Goal: Task Accomplishment & Management: Complete application form

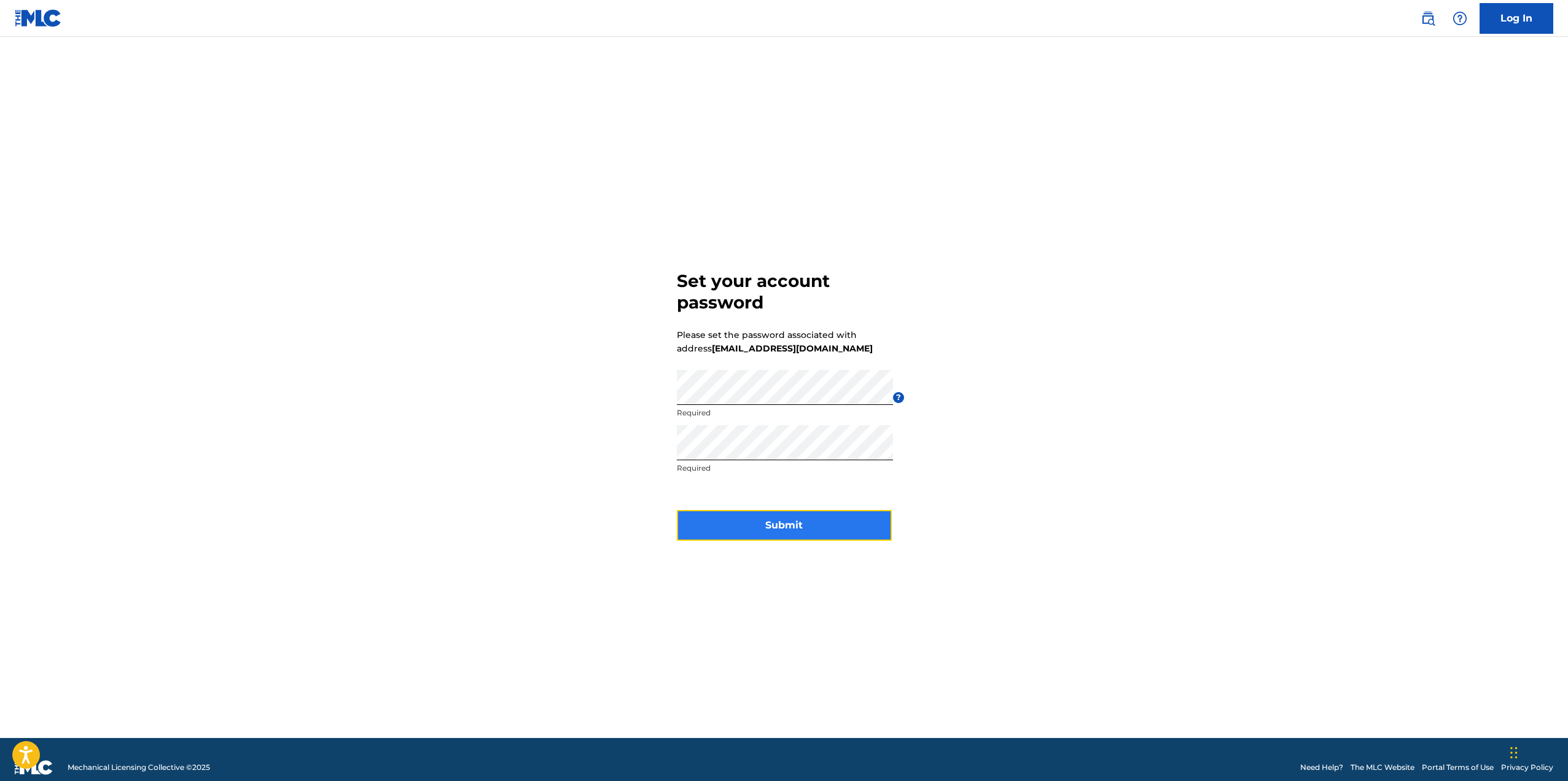
click at [779, 522] on button "Submit" at bounding box center [784, 526] width 215 height 31
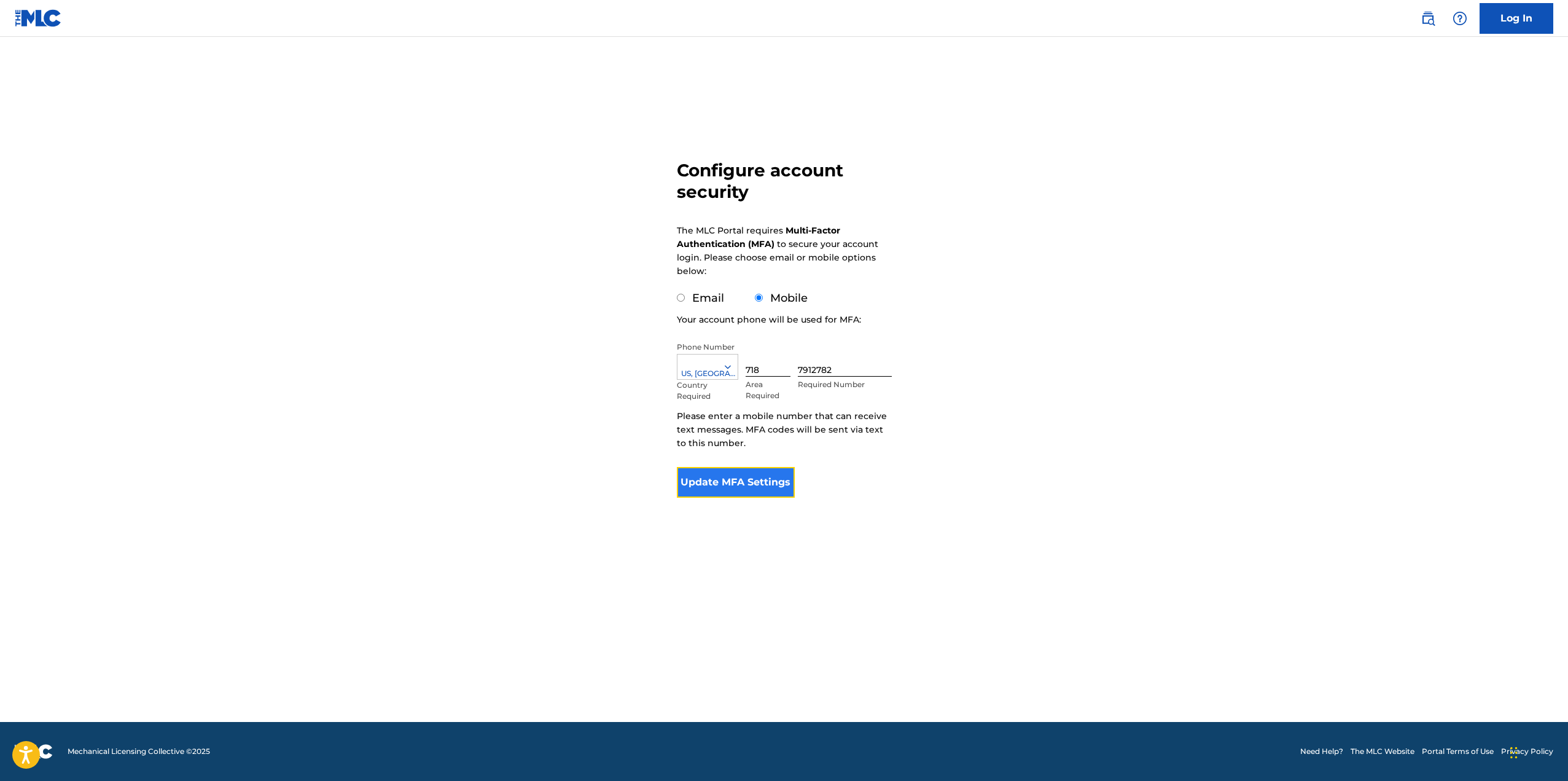
click at [761, 479] on button "Update MFA Settings" at bounding box center [736, 482] width 118 height 31
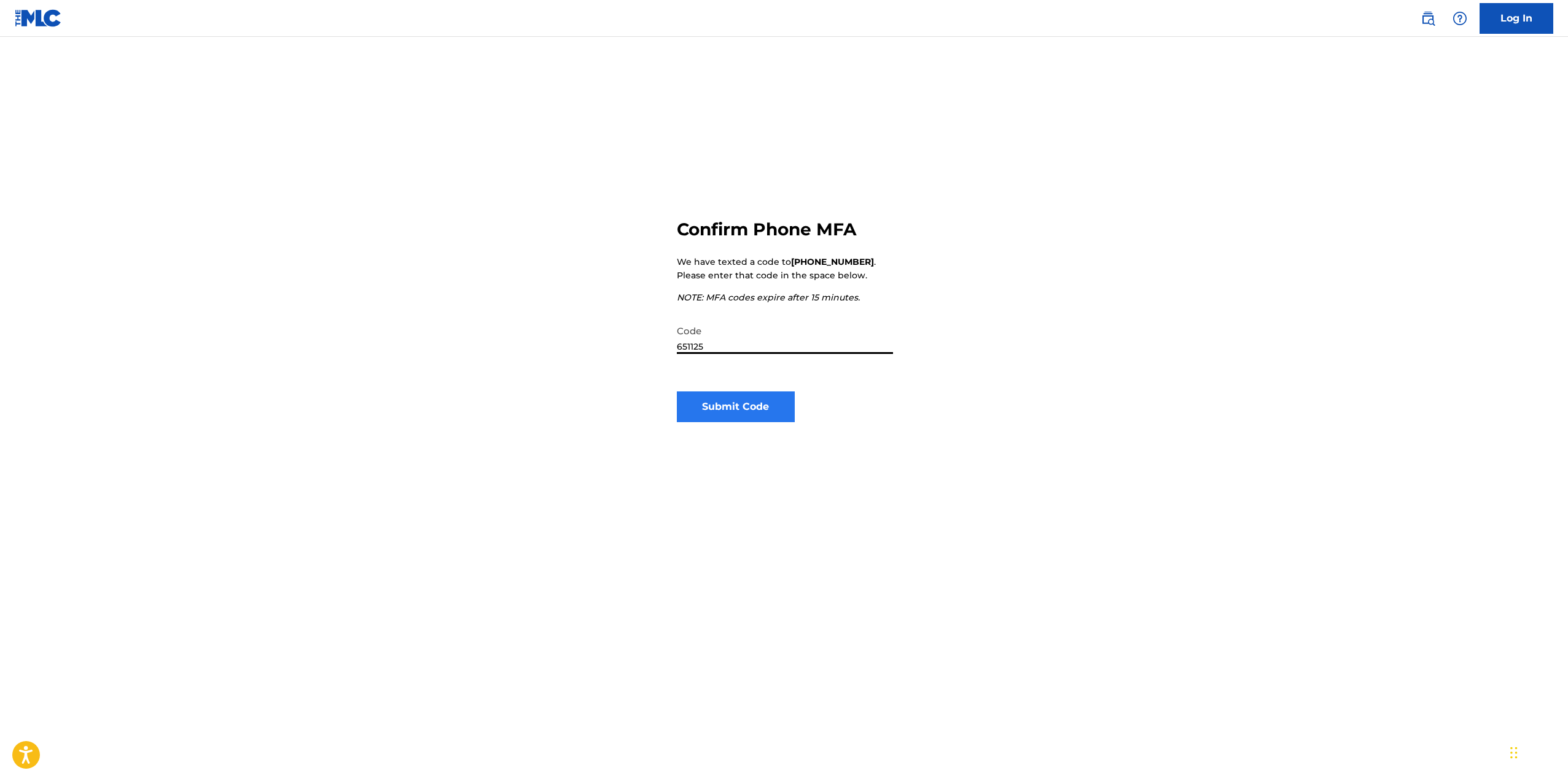
type input "651125"
click at [722, 405] on button "Submit Code" at bounding box center [736, 407] width 118 height 31
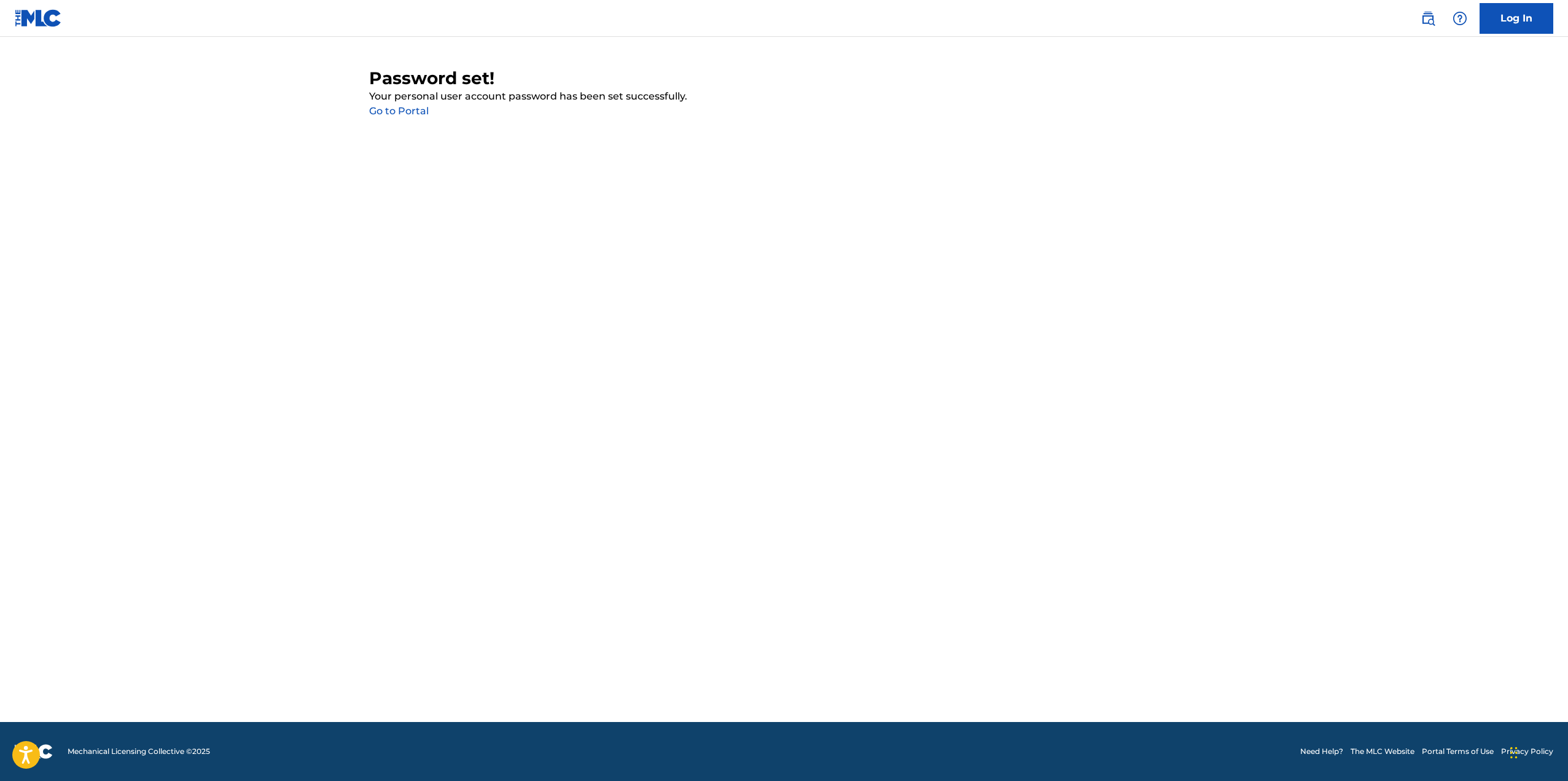
click at [397, 115] on link "Go to Portal" at bounding box center [398, 110] width 60 height 12
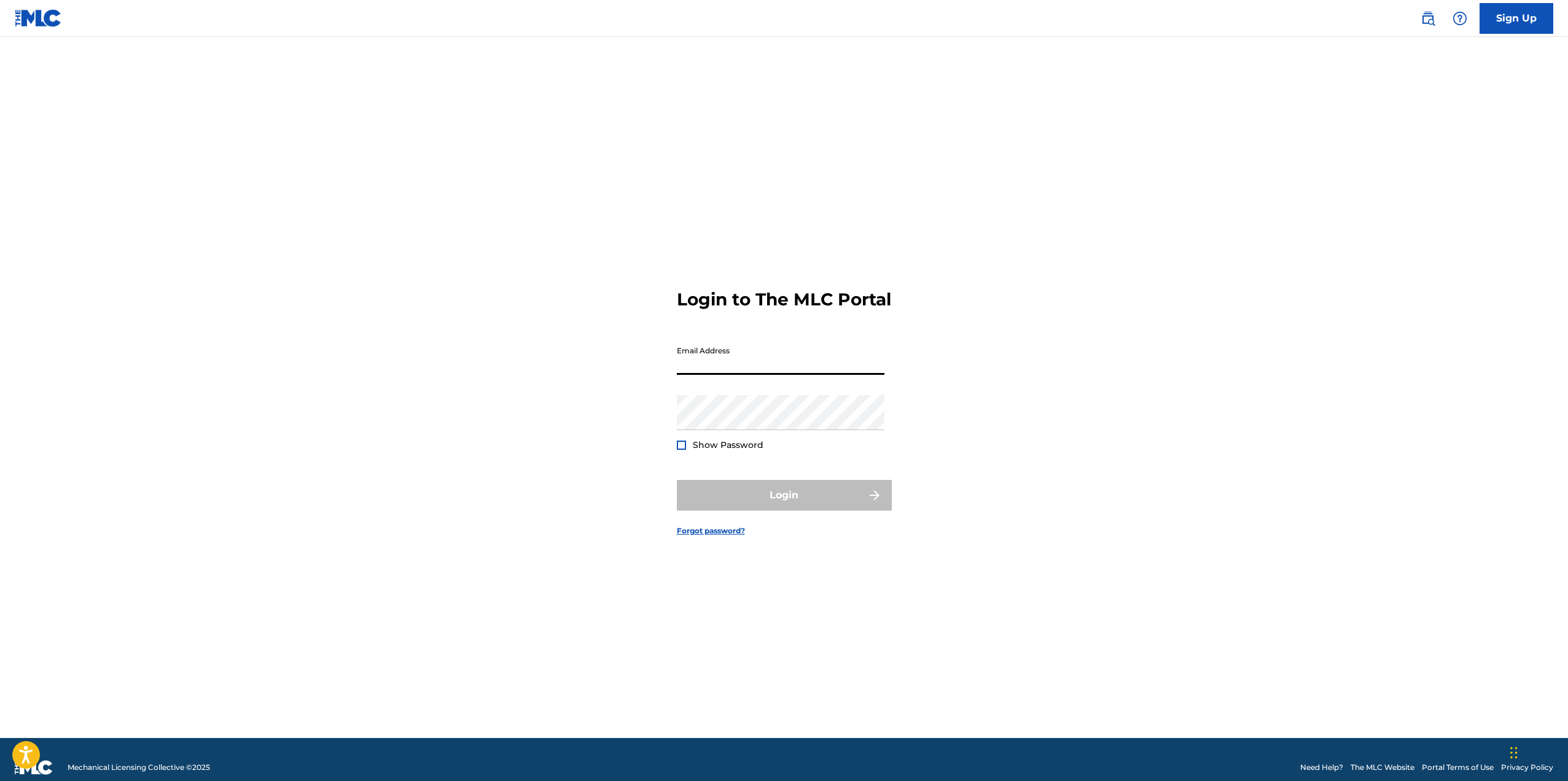
click at [700, 371] on input "Email Address" at bounding box center [780, 357] width 208 height 35
type input "[EMAIL_ADDRESS][DOMAIN_NAME]"
click at [795, 511] on button "Login" at bounding box center [784, 495] width 215 height 31
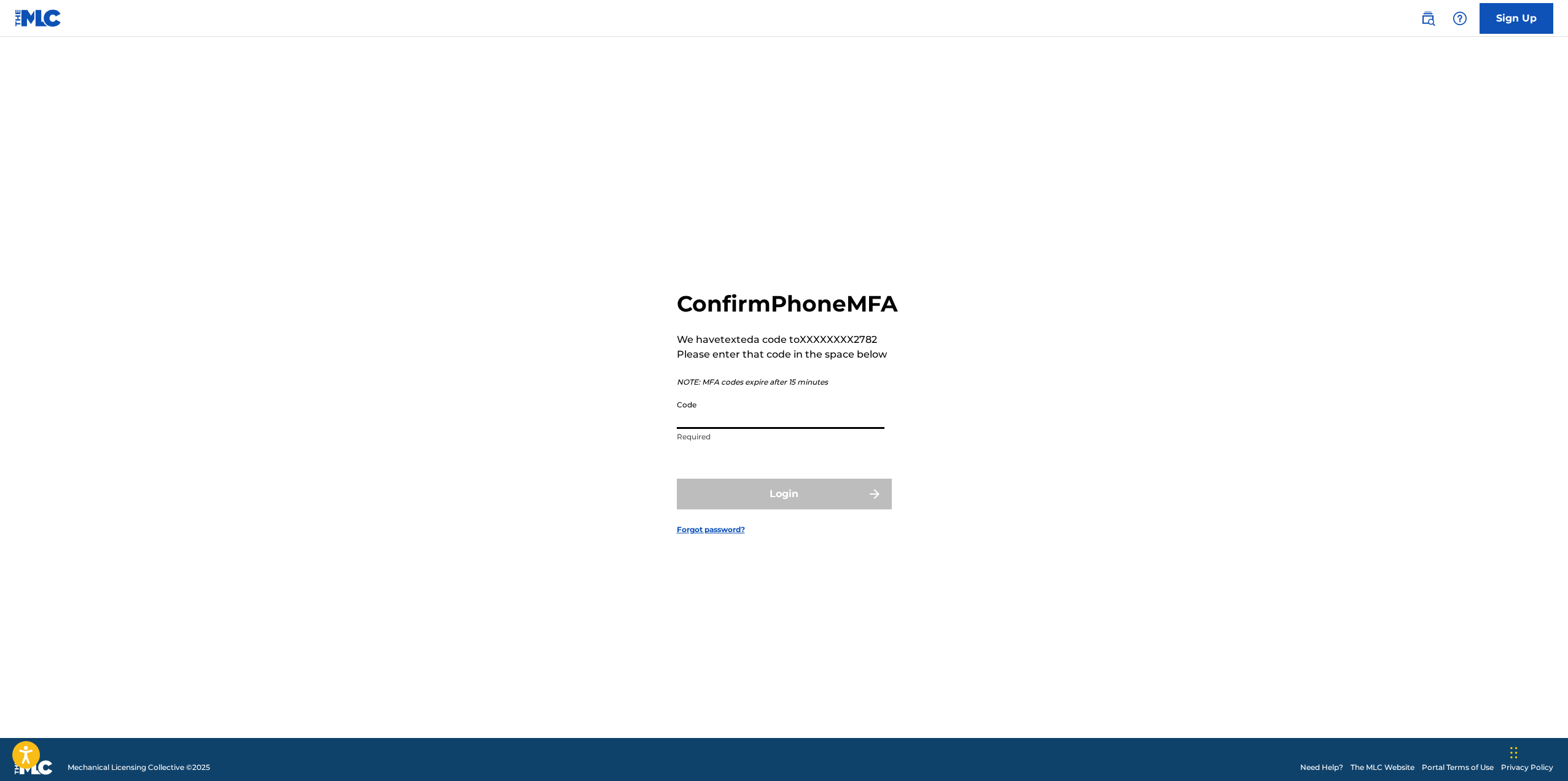
click at [790, 429] on input "Code" at bounding box center [780, 411] width 208 height 35
type input "621175"
click at [811, 510] on button "Login" at bounding box center [784, 494] width 215 height 31
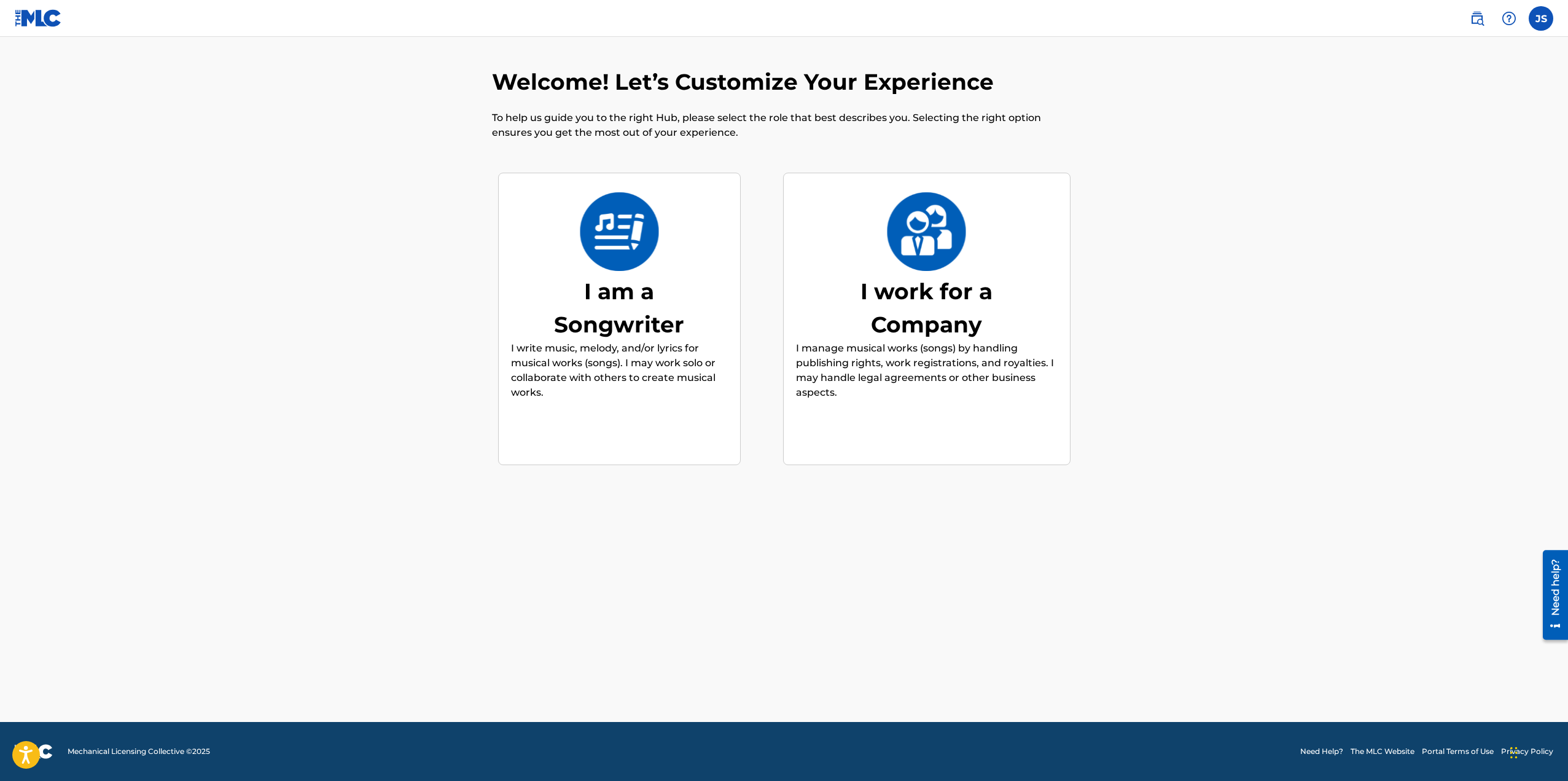
click at [637, 296] on div "I am a Songwriter" at bounding box center [619, 308] width 184 height 67
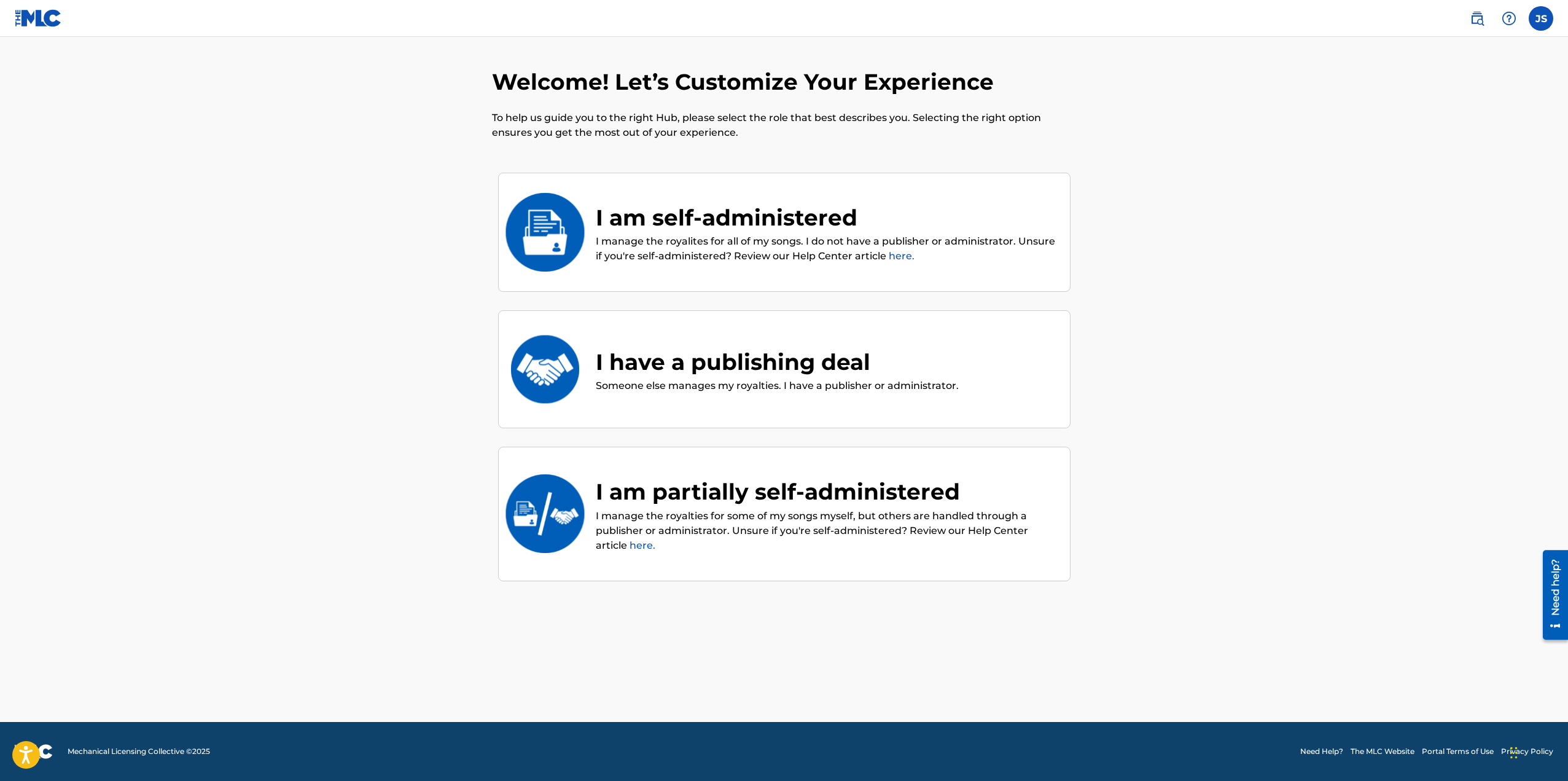
click at [656, 212] on div "I am self-administered" at bounding box center [827, 218] width 462 height 33
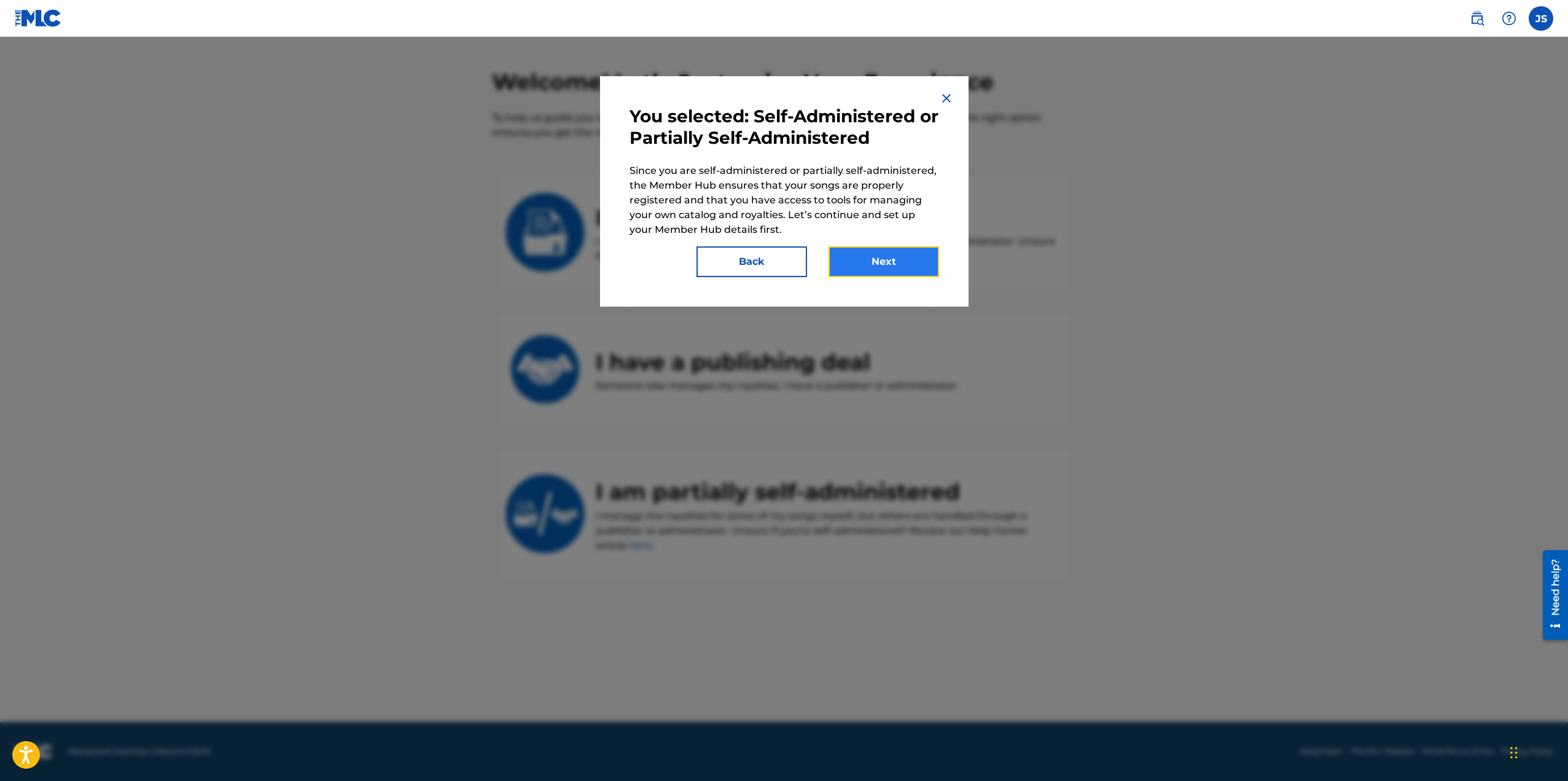
click at [848, 252] on button "Next" at bounding box center [883, 262] width 110 height 31
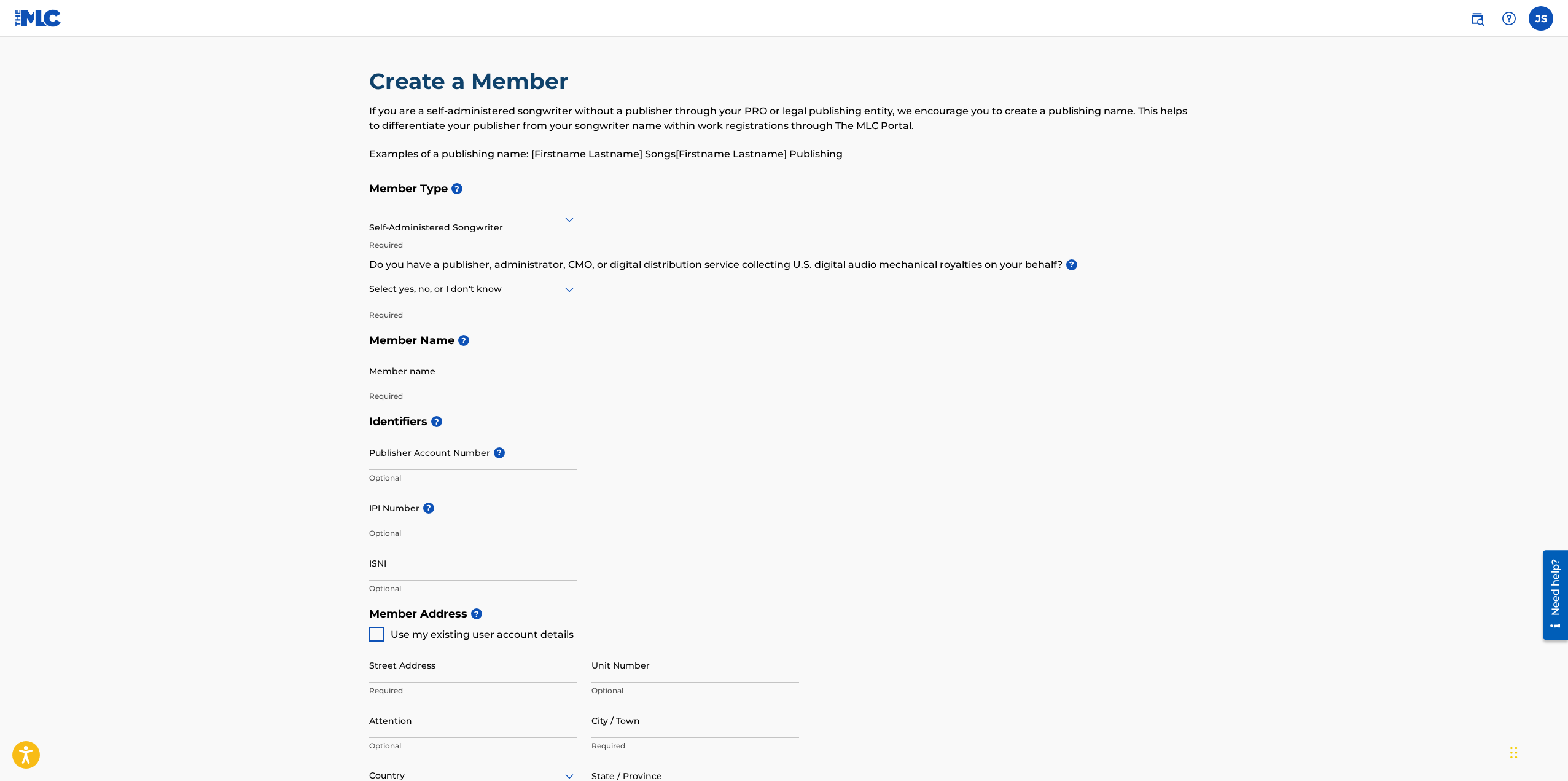
click at [469, 231] on div "Self-Administered Songwriter" at bounding box center [472, 219] width 208 height 30
click at [287, 230] on main "Create a Member If you are a self-administered songwriter without a publisher t…" at bounding box center [784, 589] width 1568 height 1104
click at [374, 288] on div at bounding box center [472, 289] width 208 height 15
click at [389, 336] on div "No" at bounding box center [472, 349] width 207 height 28
click at [265, 291] on main "Create a Member If you are a self-administered songwriter without a publisher t…" at bounding box center [784, 589] width 1568 height 1104
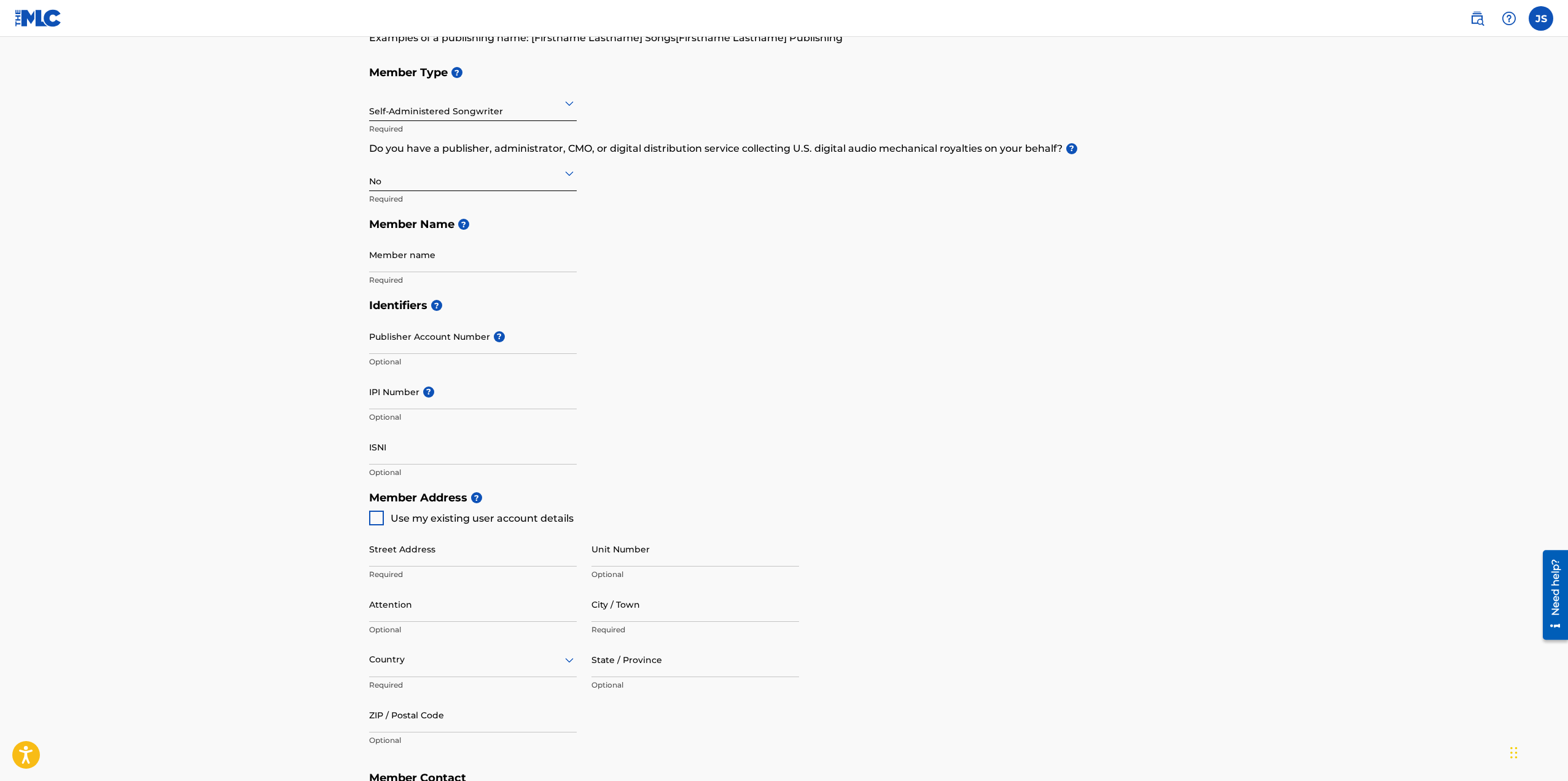
scroll to position [123, 0]
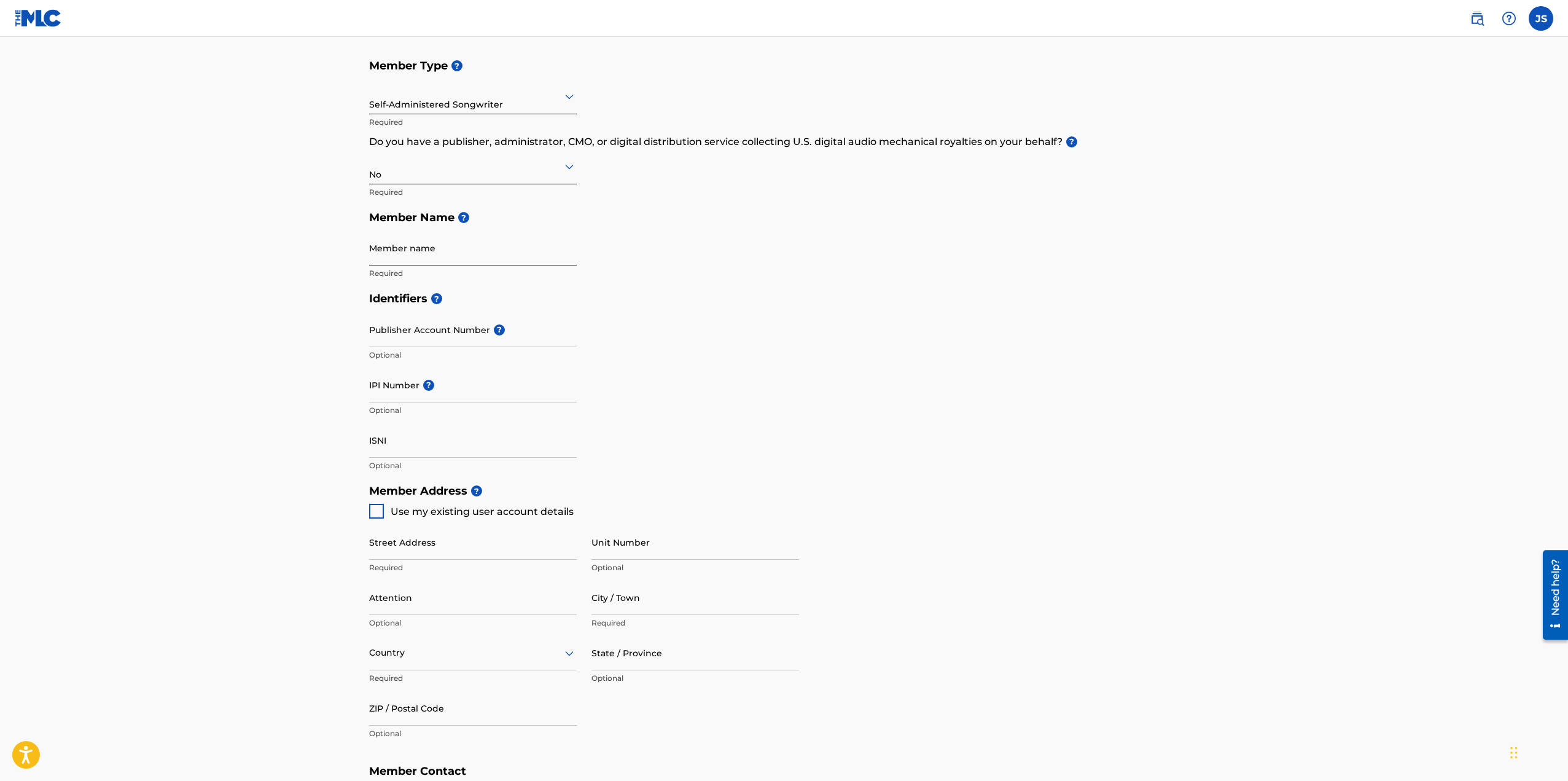
click at [381, 260] on input "Member name" at bounding box center [472, 247] width 208 height 35
click at [280, 269] on main "Create a Member If you are a self-administered songwriter without a publisher t…" at bounding box center [784, 466] width 1568 height 1104
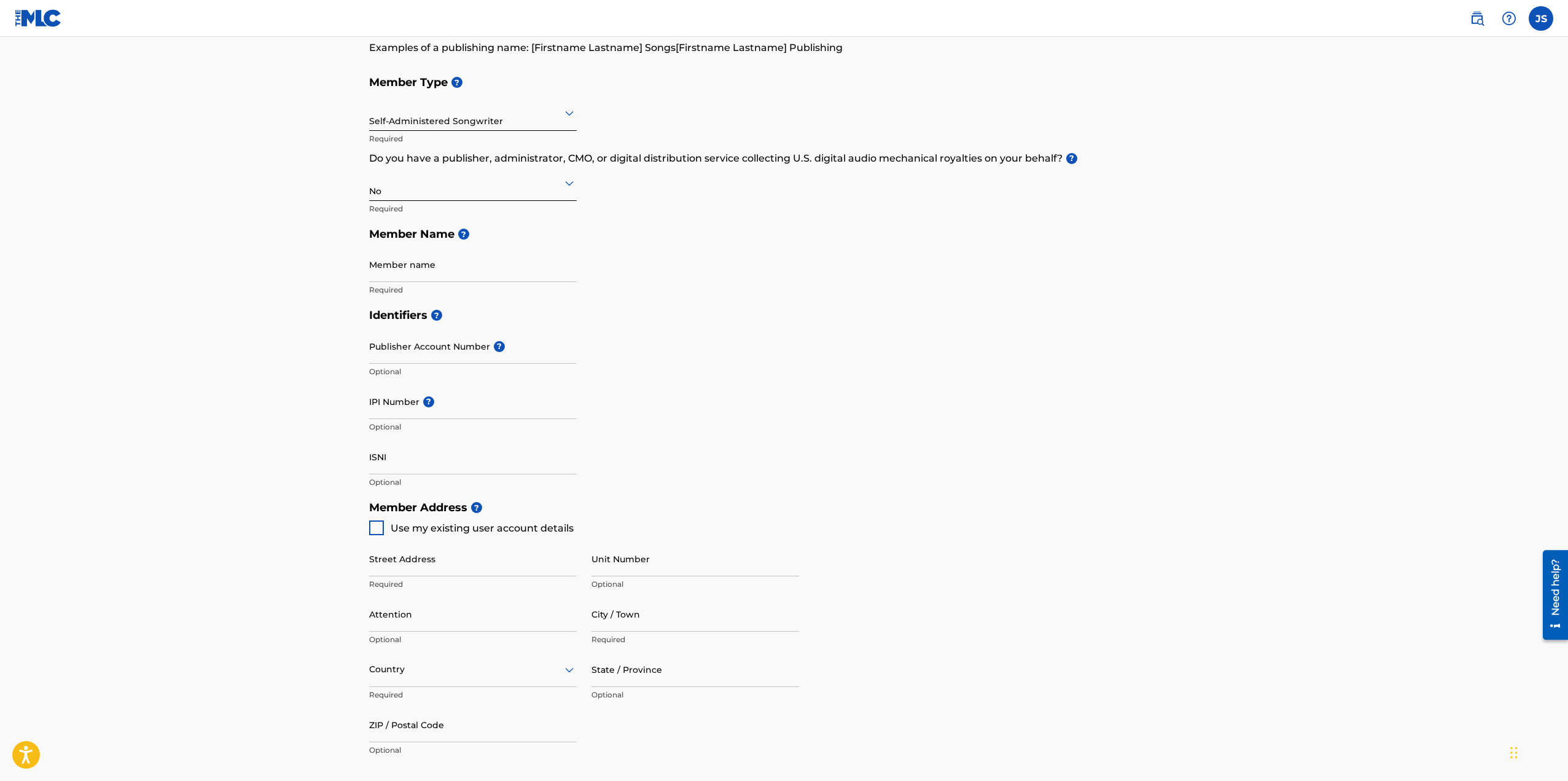
scroll to position [50, 0]
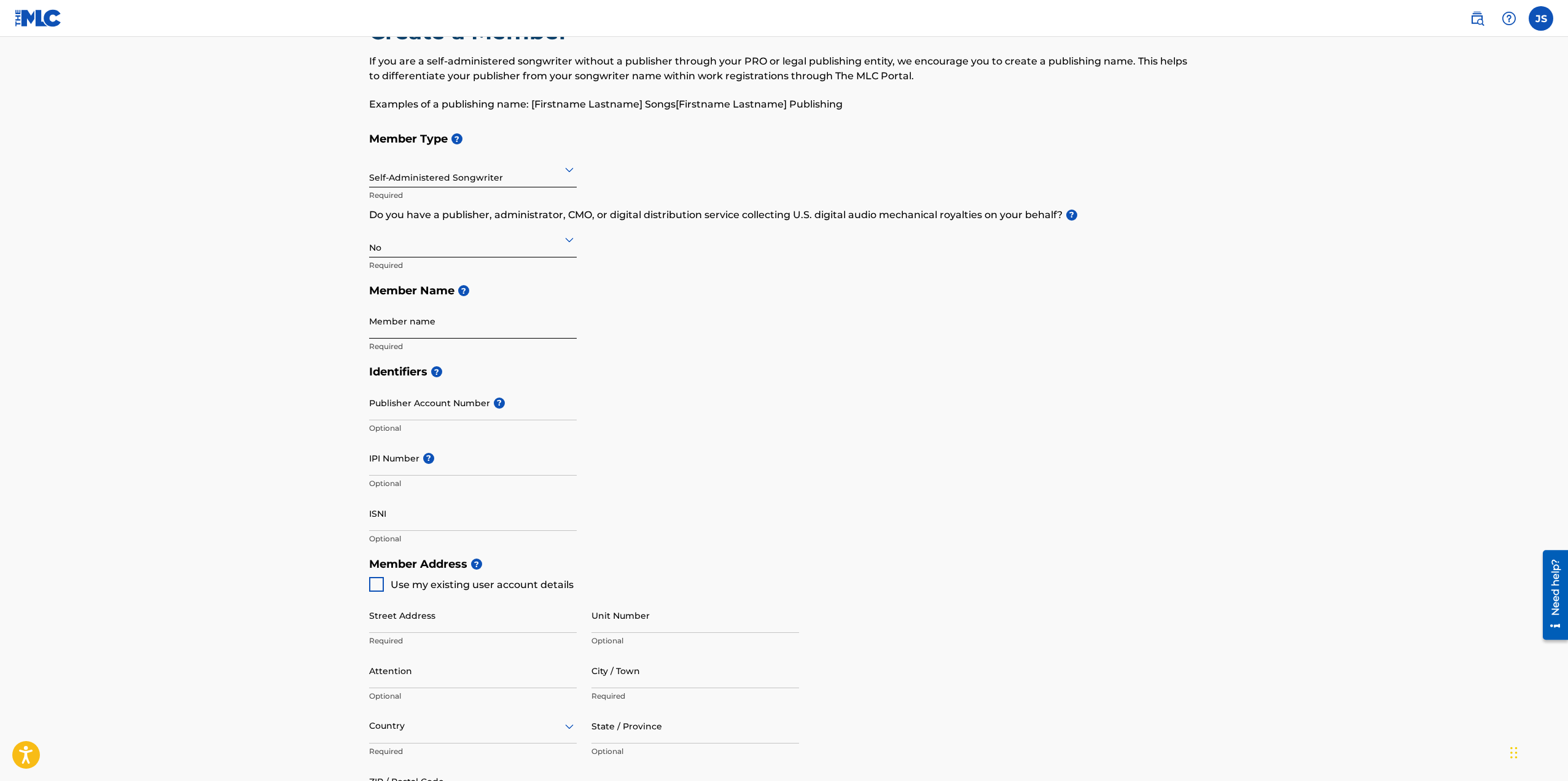
click at [466, 331] on input "Member name" at bounding box center [472, 321] width 208 height 35
type input "JUAN SERRANO"
click at [745, 352] on div "Member Type ? Self-Administered Songwriter Required Do you have a publisher, ad…" at bounding box center [784, 242] width 830 height 233
click at [419, 413] on input "Publisher Account Number ?" at bounding box center [472, 402] width 208 height 35
click at [324, 403] on main "Create a Member If you are a self-administered songwriter without a publisher t…" at bounding box center [784, 539] width 1568 height 1104
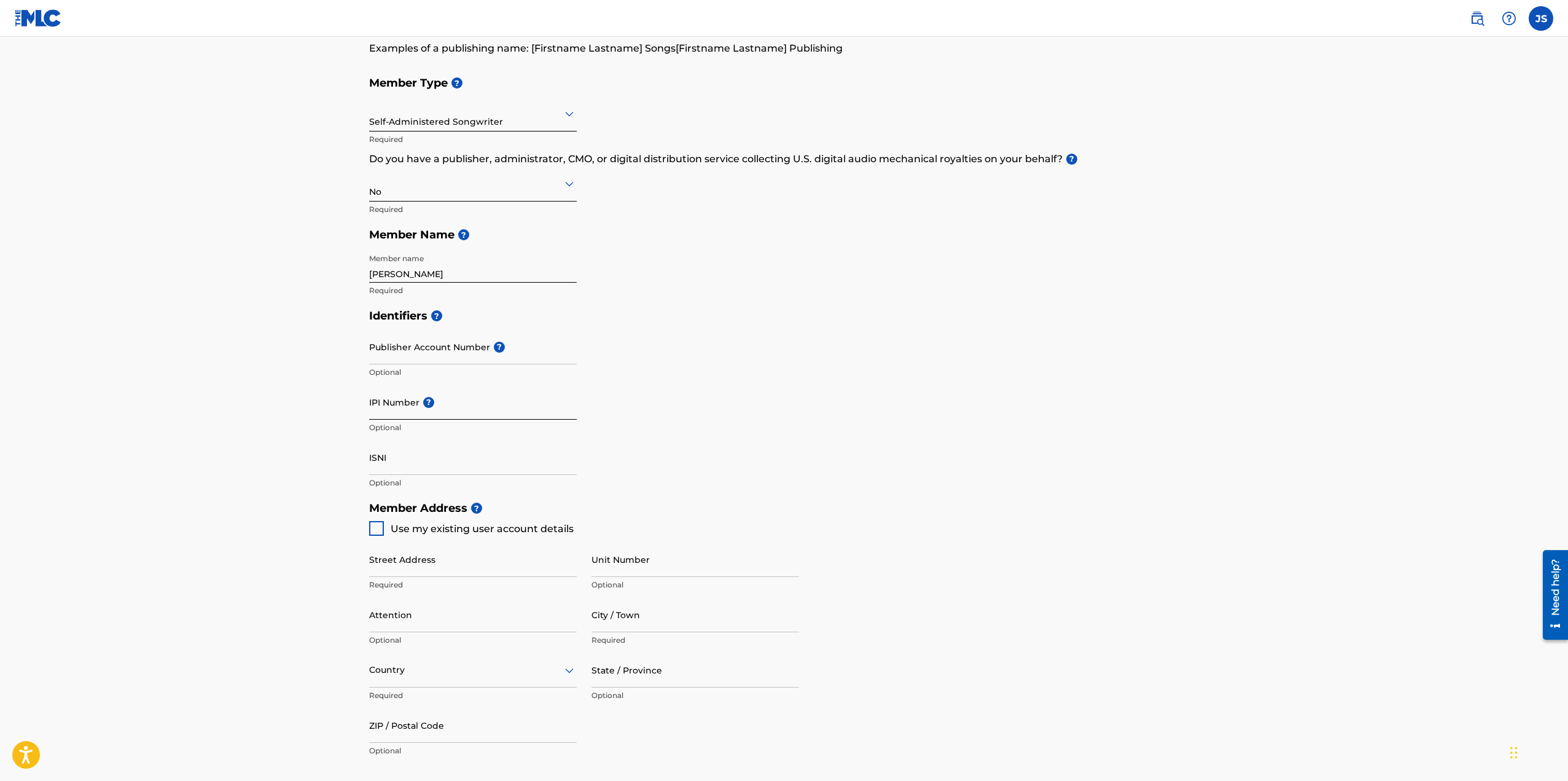
scroll to position [111, 0]
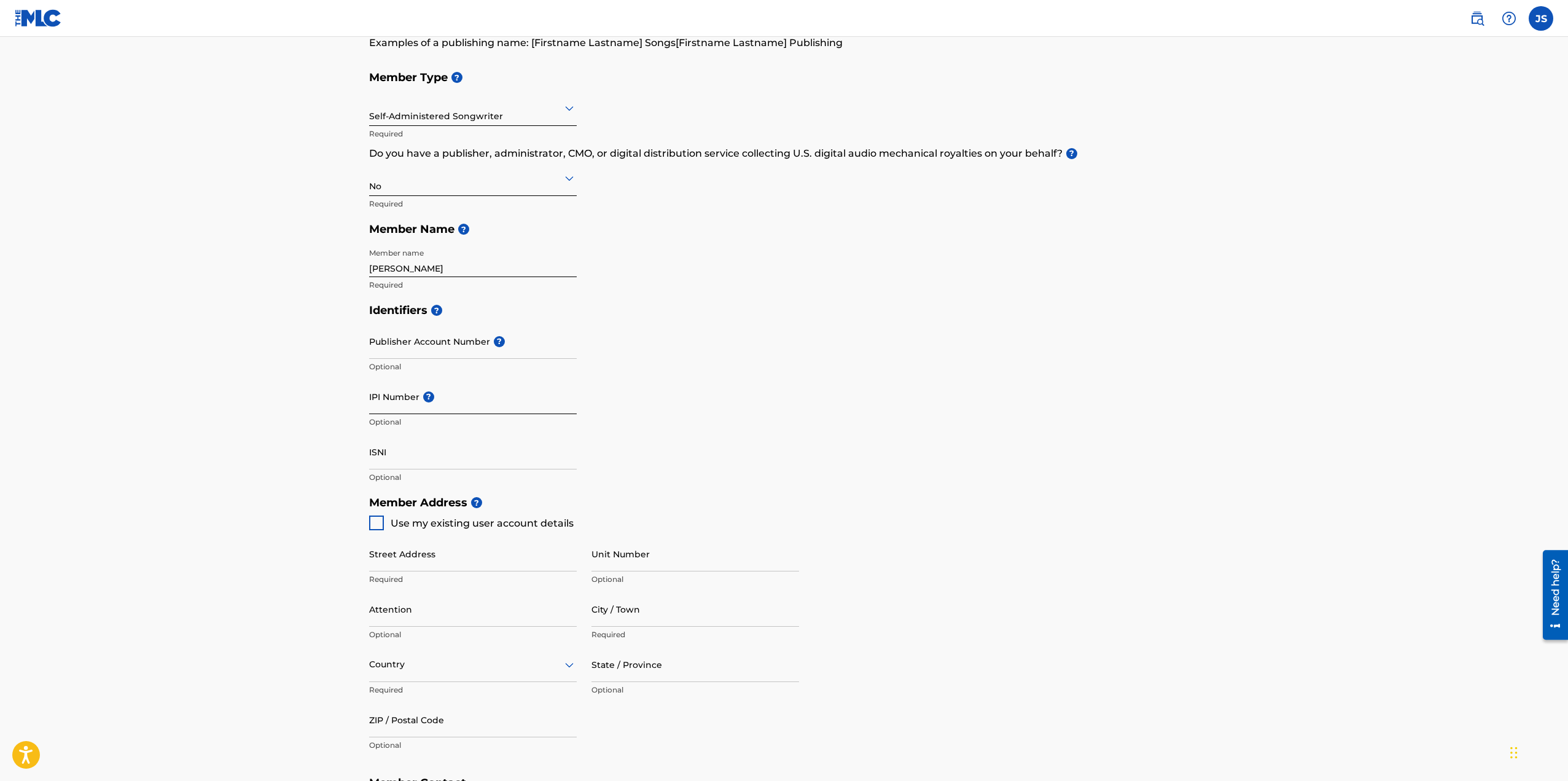
click at [465, 408] on input "IPI Number ?" at bounding box center [472, 396] width 208 height 35
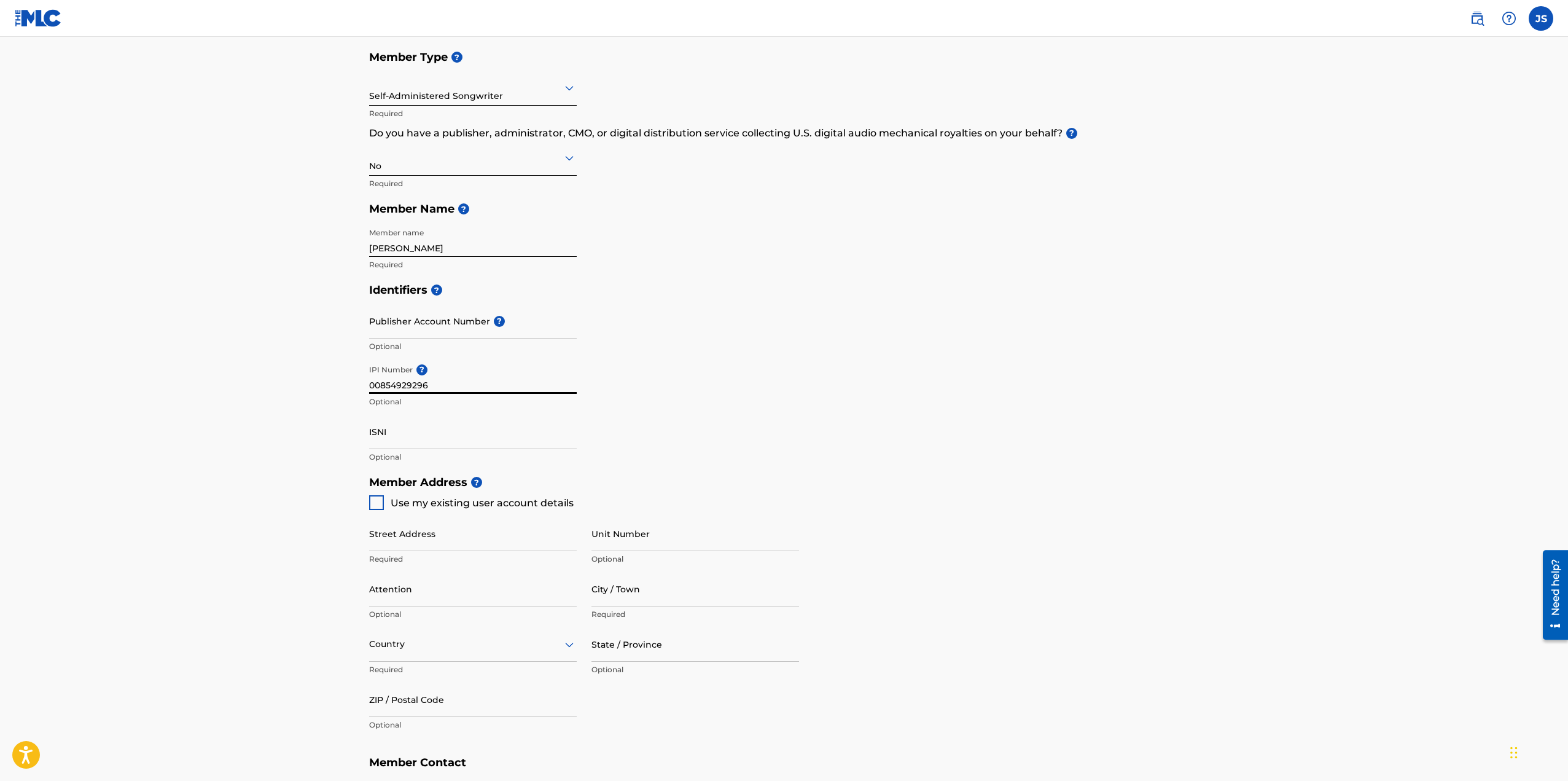
scroll to position [173, 0]
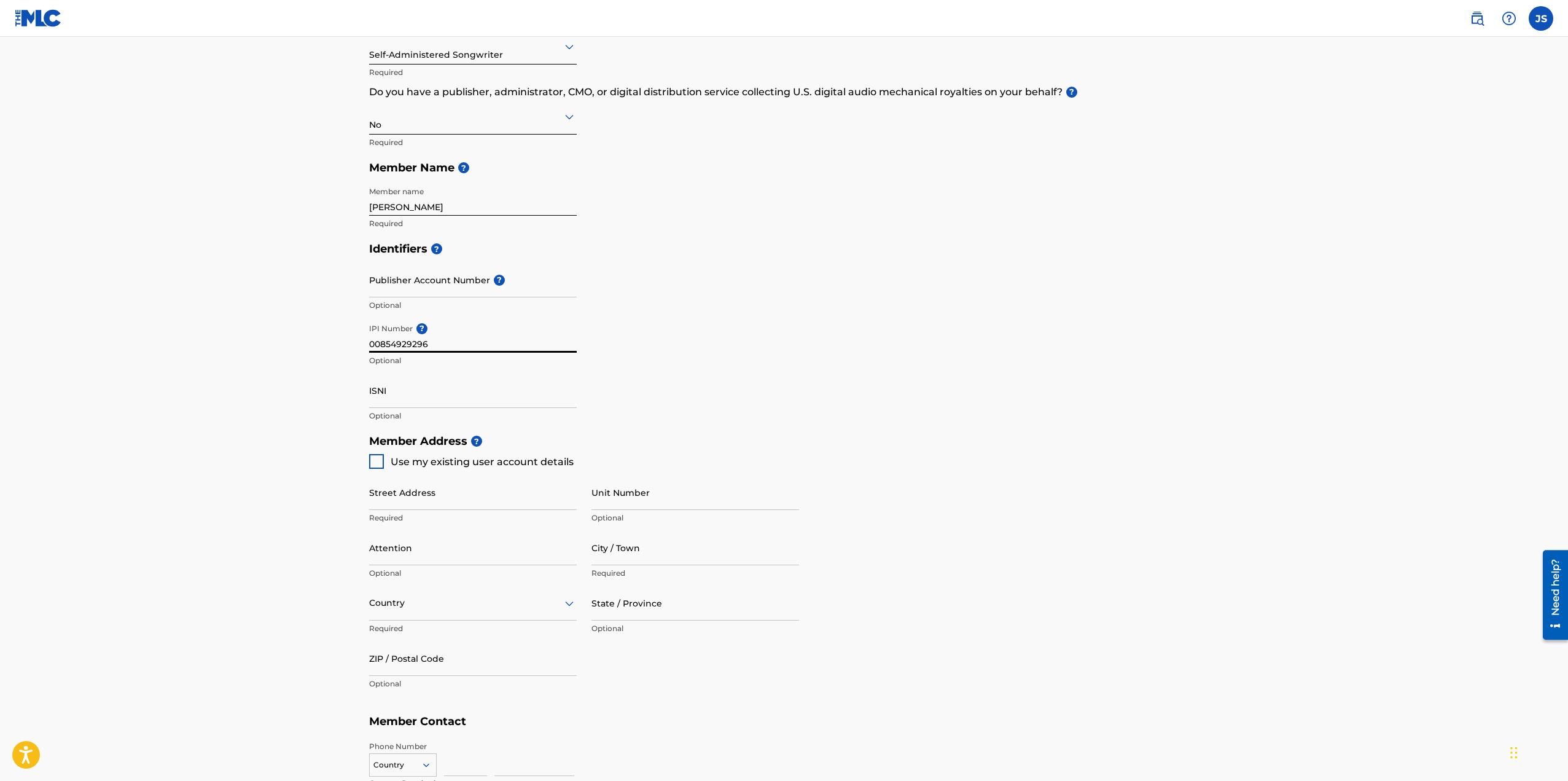
type input "00854929296"
click at [378, 468] on div at bounding box center [376, 461] width 15 height 15
type input "480 Audubon Avenue"
type input "New York"
type input "10040"
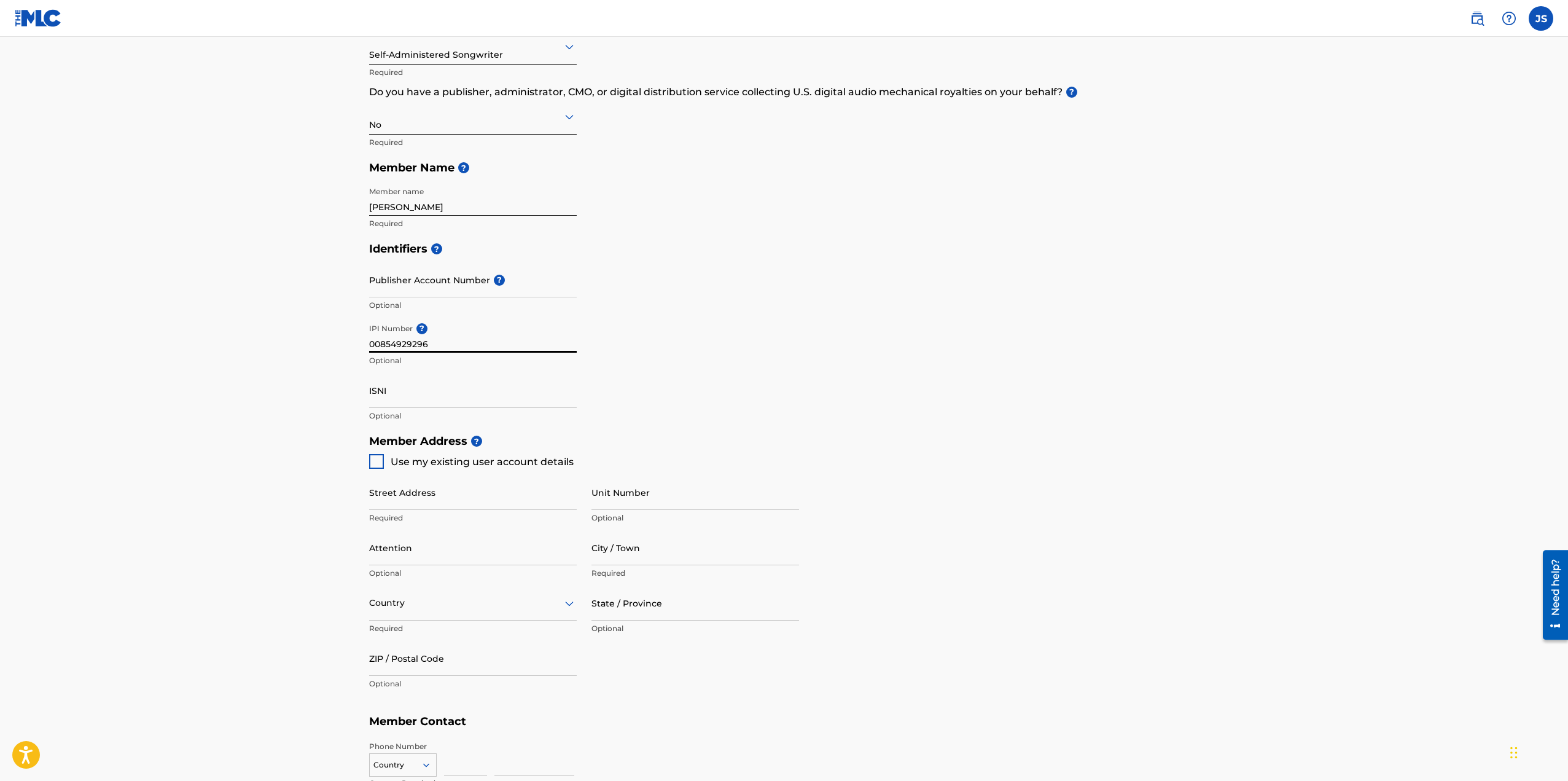
type input "718"
type input "7912782"
type input "jacyano1@gmail.com"
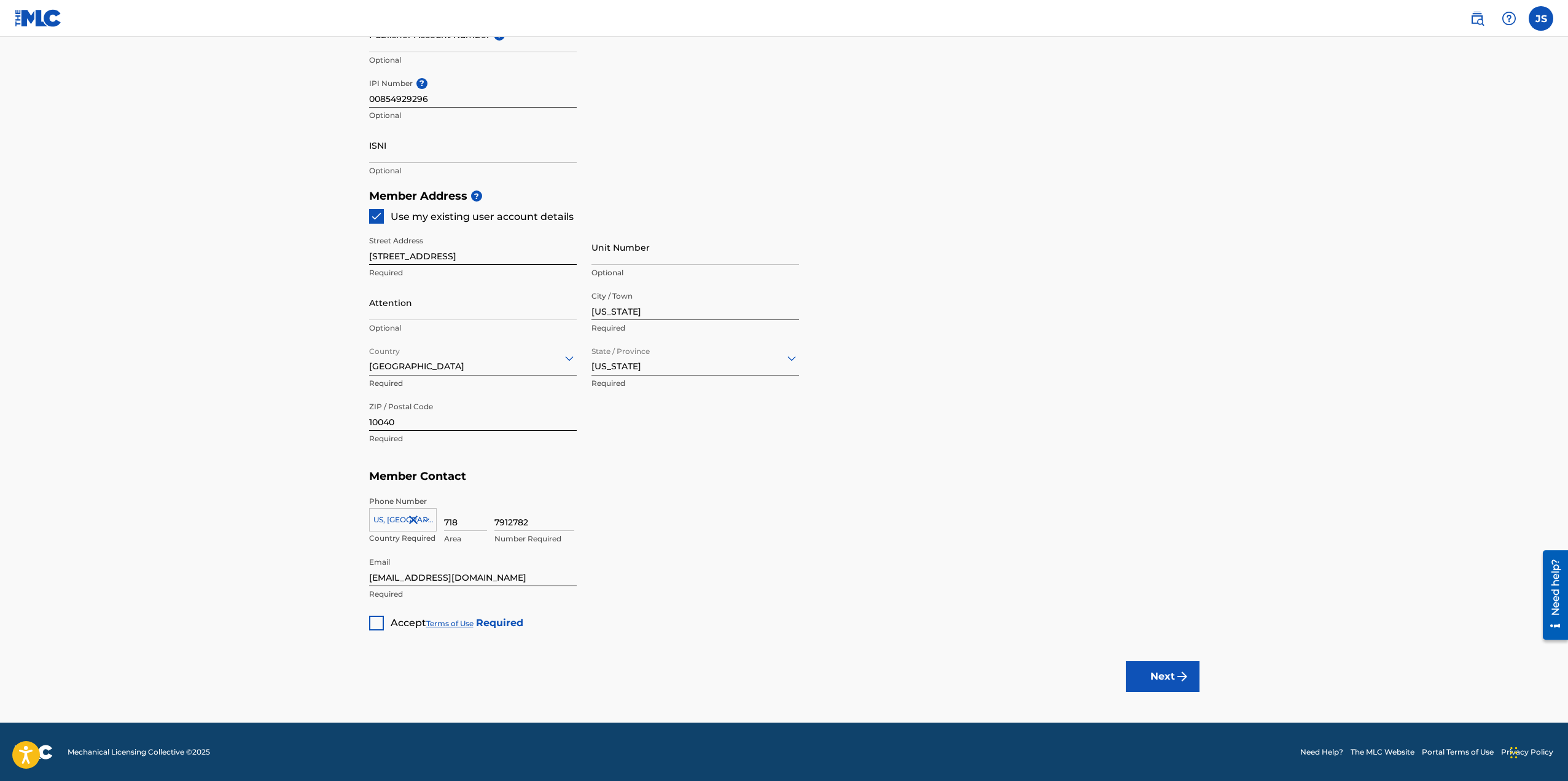
scroll to position [418, 0]
click at [385, 626] on div "Accept Terms of Use Required" at bounding box center [446, 618] width 154 height 24
click at [382, 624] on div at bounding box center [376, 622] width 15 height 15
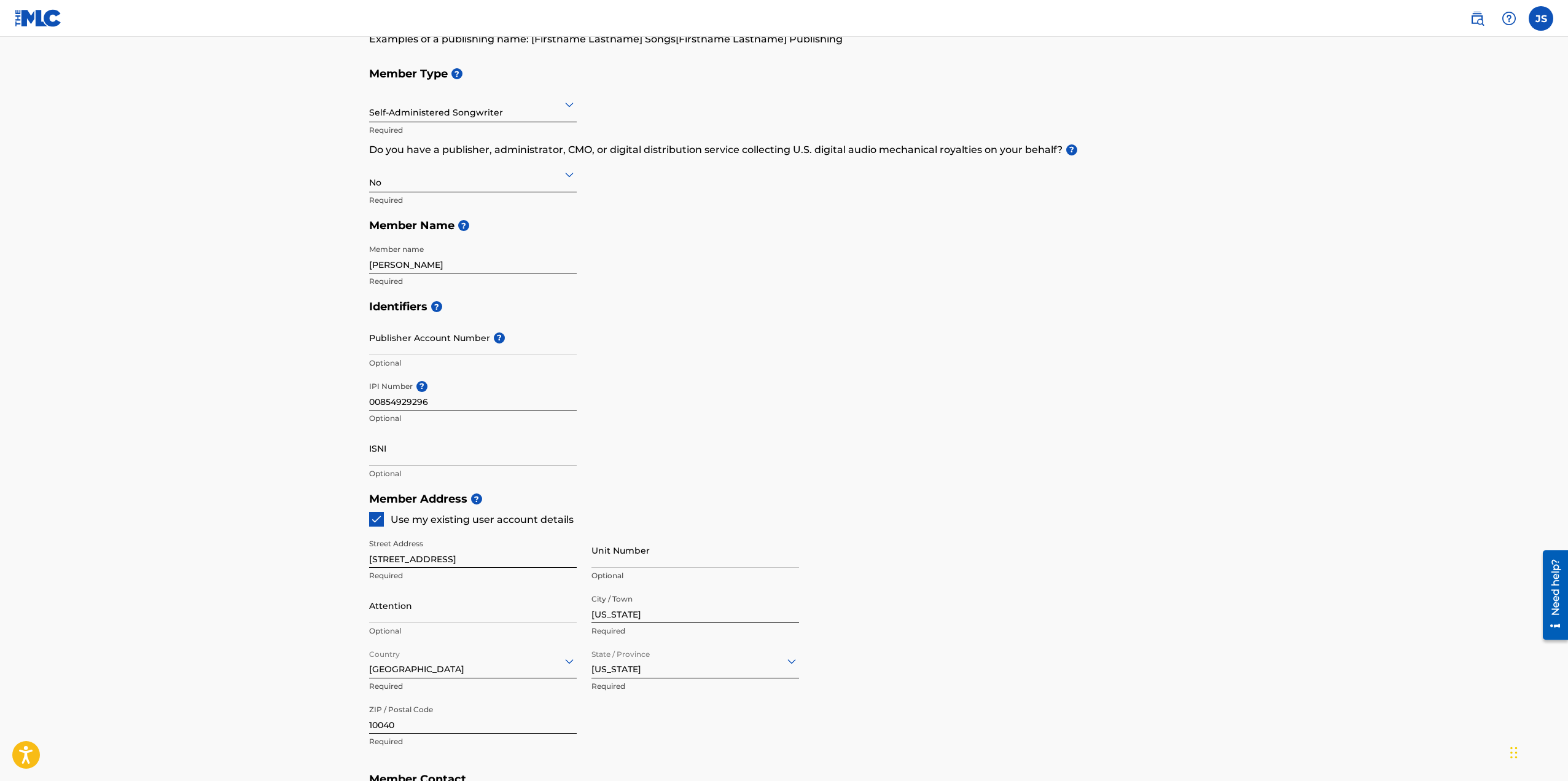
scroll to position [111, 0]
click at [691, 568] on input "Unit Number" at bounding box center [695, 553] width 208 height 35
type input "A36"
click at [951, 610] on div "Member Address ? Use my existing user account details Street Address 480 Audubo…" at bounding box center [784, 630] width 830 height 281
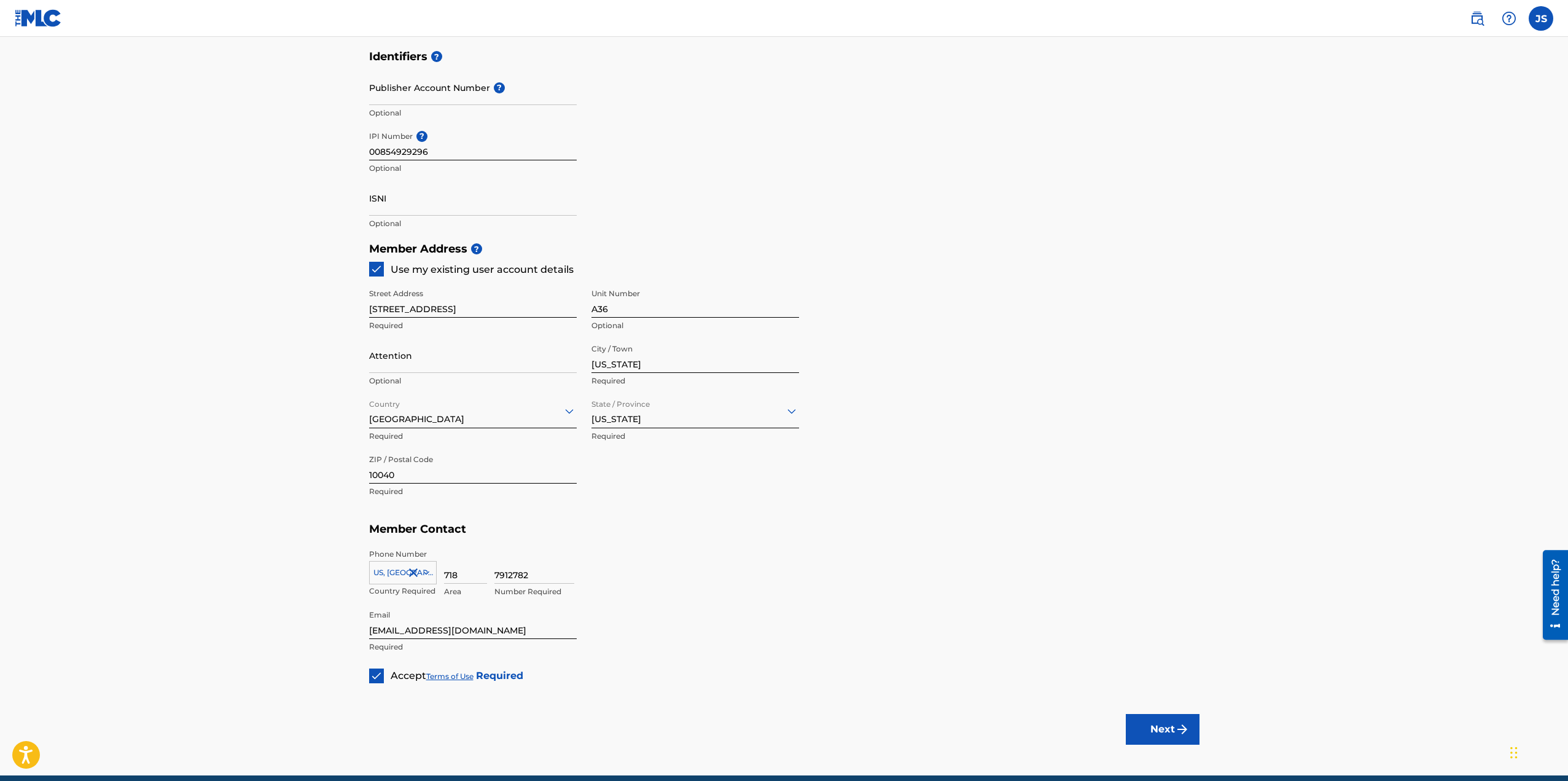
scroll to position [418, 0]
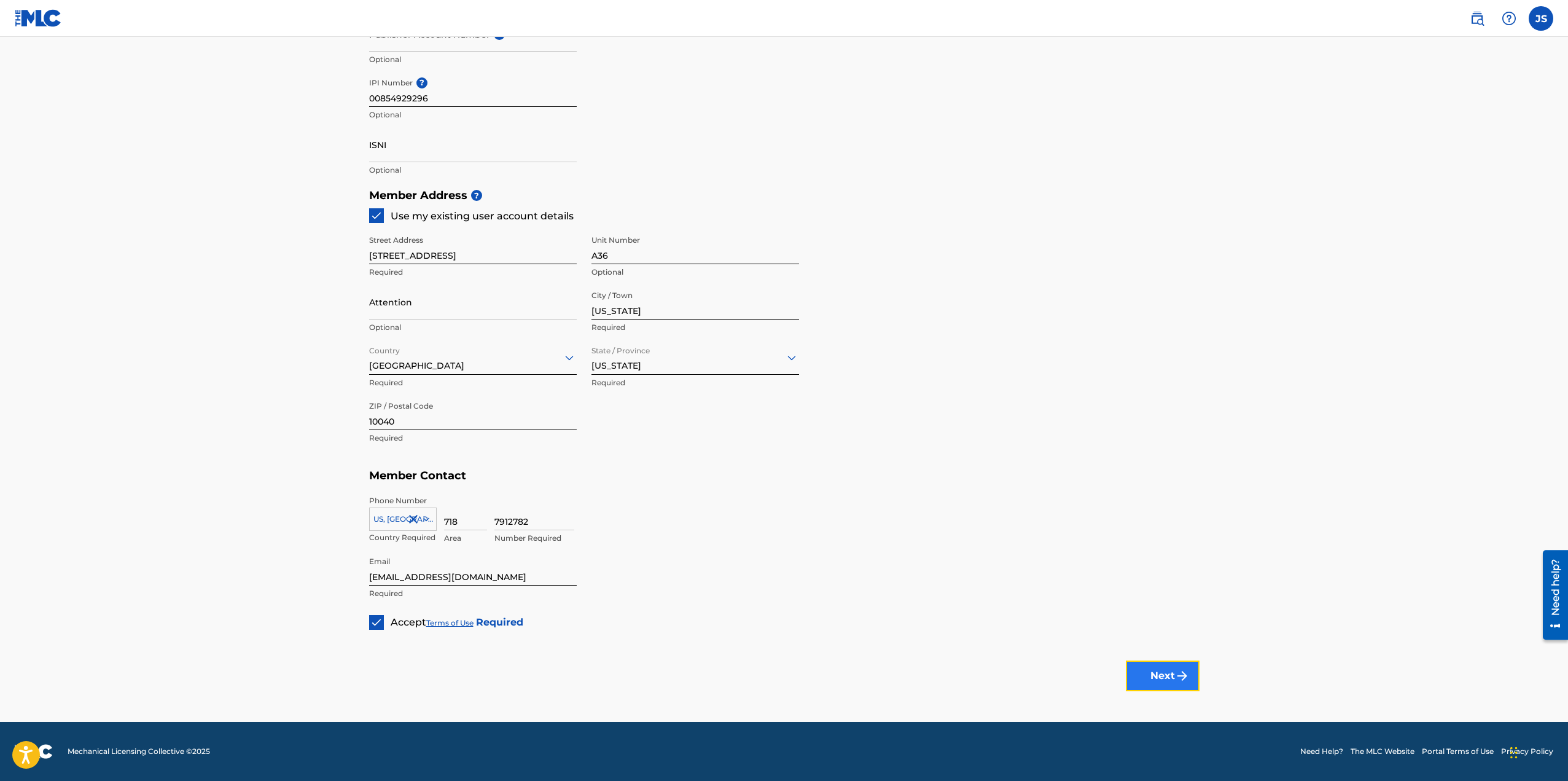
click at [1176, 672] on img "submit" at bounding box center [1182, 676] width 15 height 15
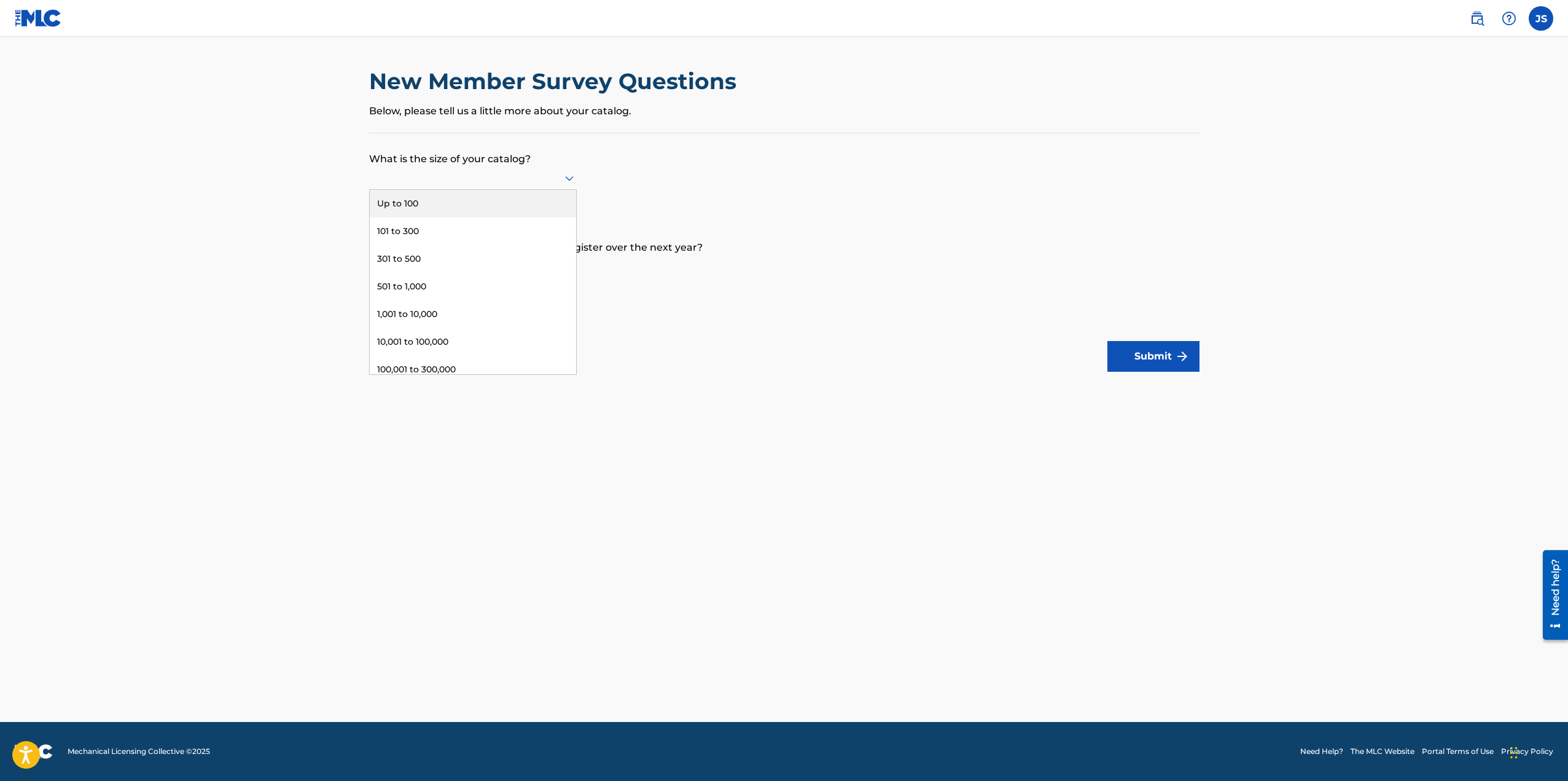
click at [516, 178] on div at bounding box center [472, 178] width 208 height 15
click at [403, 200] on div "Up to 100" at bounding box center [472, 204] width 207 height 28
click at [315, 192] on main "New Member Survey Questions Below, please tell us a little more about your cata…" at bounding box center [784, 379] width 1568 height 685
click at [427, 273] on div at bounding box center [472, 266] width 208 height 15
click at [429, 289] on div "Up to 100" at bounding box center [472, 292] width 207 height 28
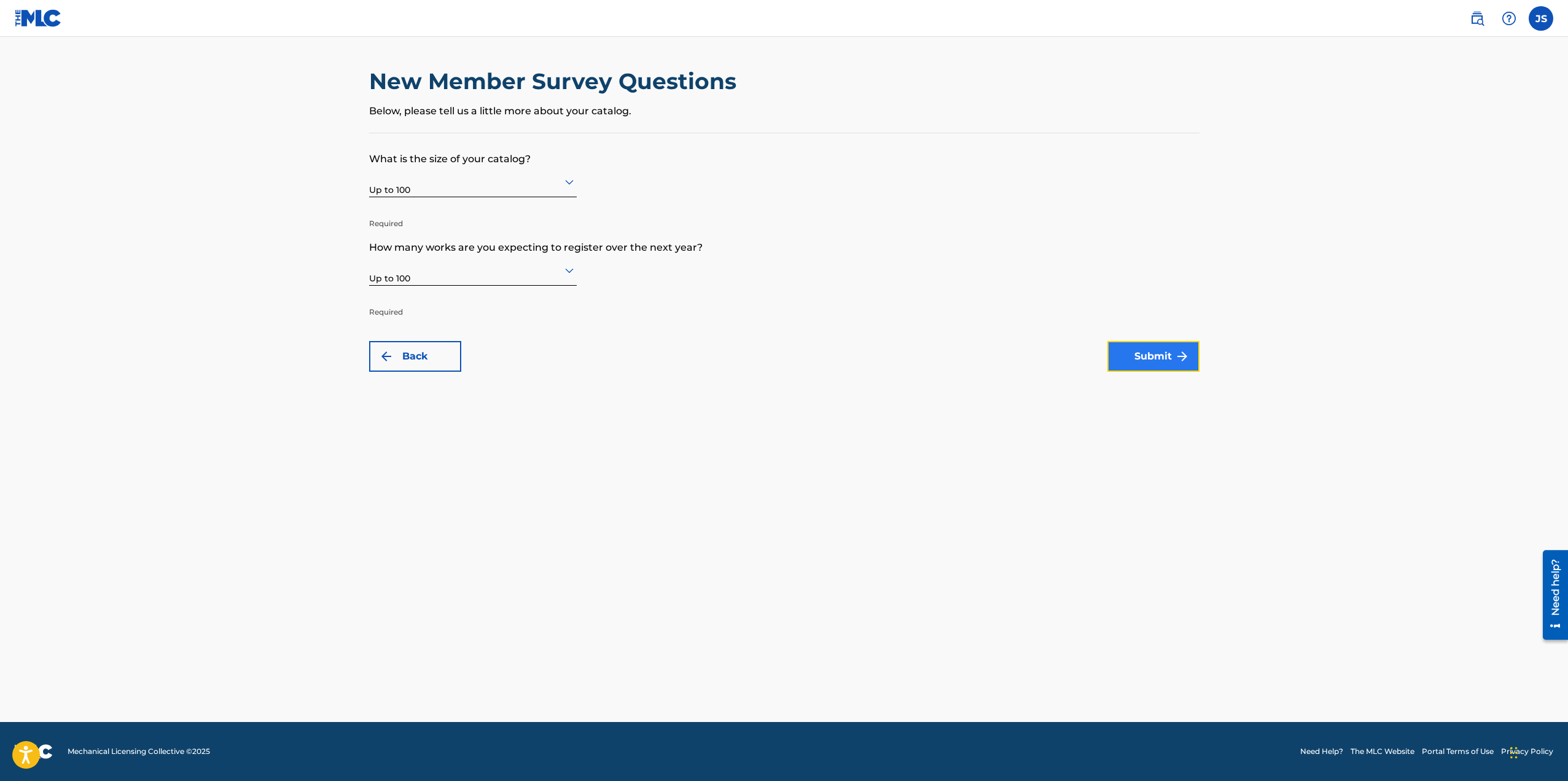
click at [1139, 367] on button "Submit" at bounding box center [1153, 357] width 92 height 31
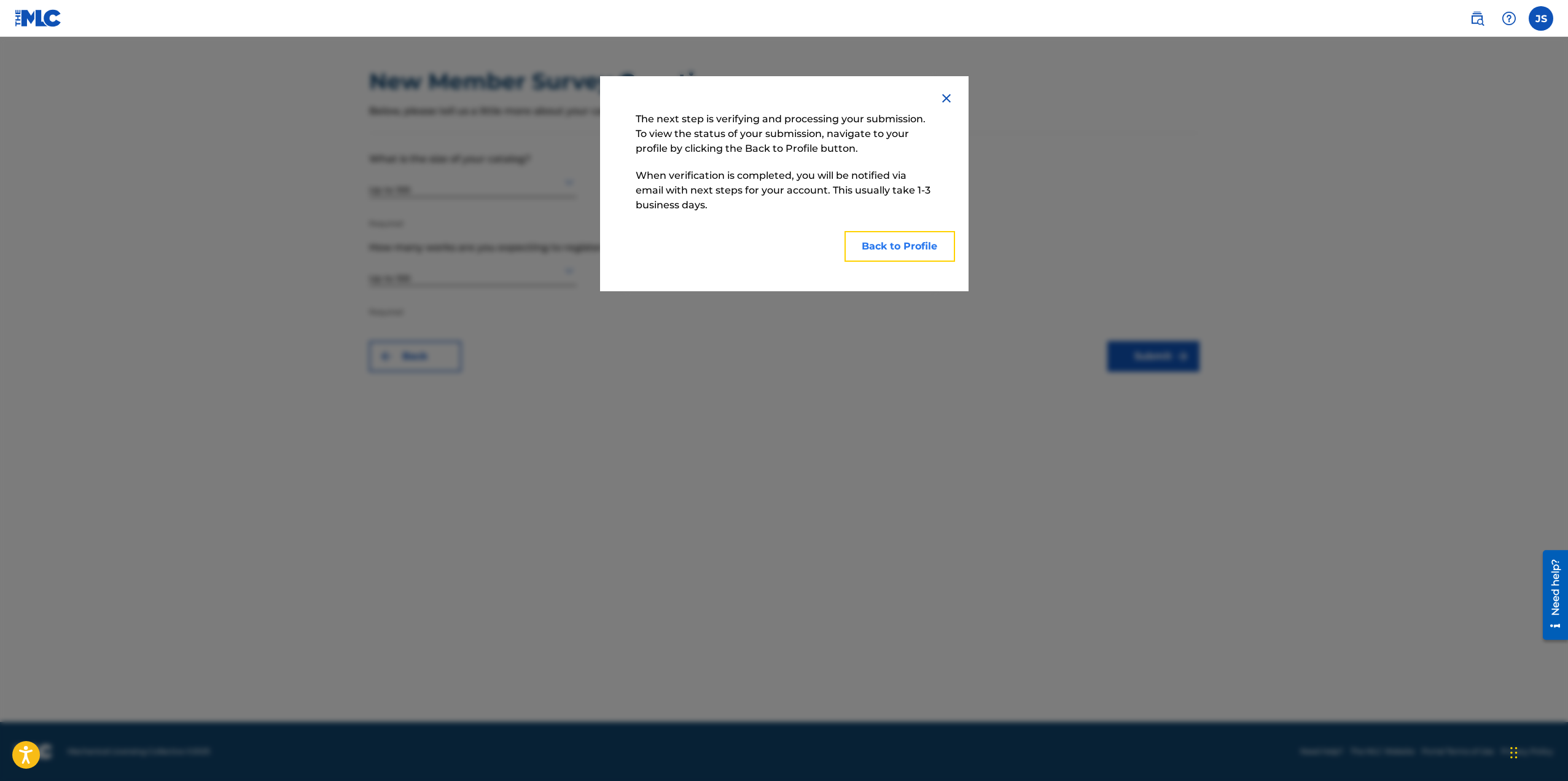
click at [858, 254] on button "Back to Profile" at bounding box center [899, 246] width 110 height 31
